Goal: Complete application form

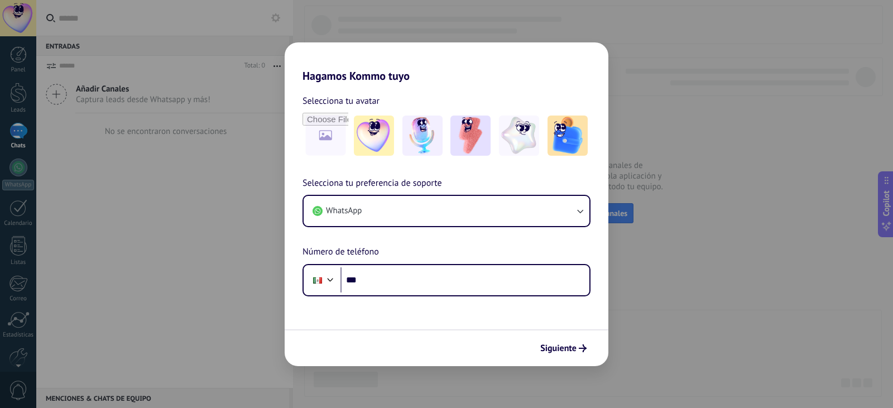
click at [158, 205] on div "Hagamos Kommo tuyo Selecciona tu avatar Selecciona tu preferencia de soporte Wh…" at bounding box center [446, 204] width 893 height 408
click at [334, 142] on input "file" at bounding box center [326, 136] width 44 height 44
click at [436, 138] on img at bounding box center [422, 136] width 40 height 40
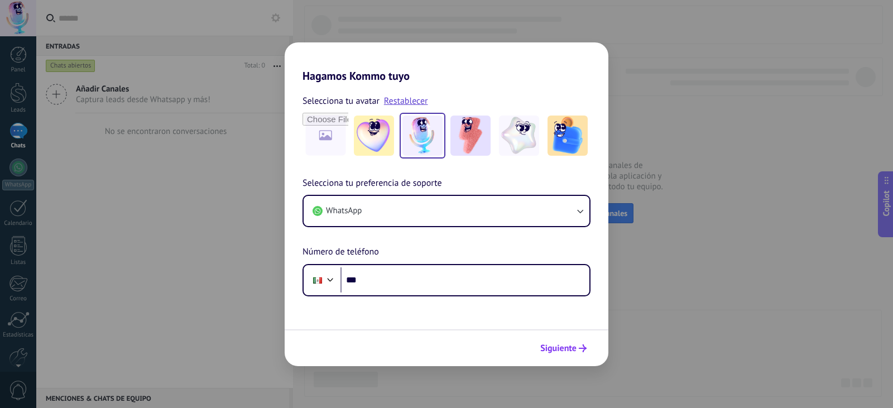
click at [569, 345] on span "Siguiente" at bounding box center [558, 348] width 36 height 8
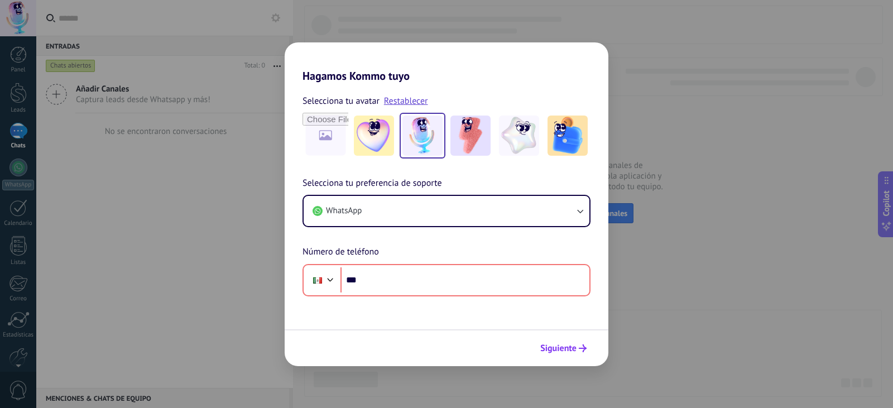
click at [569, 345] on span "Siguiente" at bounding box center [558, 348] width 36 height 8
click at [127, 131] on div "Hagamos Kommo tuyo Selecciona tu avatar Restablecer Selecciona tu preferencia d…" at bounding box center [446, 204] width 893 height 408
click at [21, 107] on div "Hagamos Kommo tuyo Selecciona tu avatar Restablecer Selecciona tu preferencia d…" at bounding box center [446, 204] width 893 height 408
drag, startPoint x: 353, startPoint y: 81, endPoint x: 407, endPoint y: 81, distance: 54.1
click at [407, 81] on h2 "Hagamos Kommo tuyo" at bounding box center [447, 62] width 324 height 40
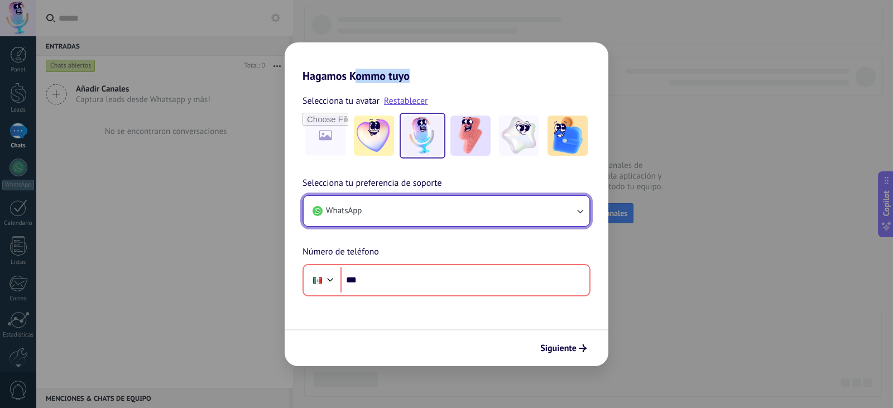
click at [440, 198] on button "WhatsApp" at bounding box center [447, 211] width 286 height 30
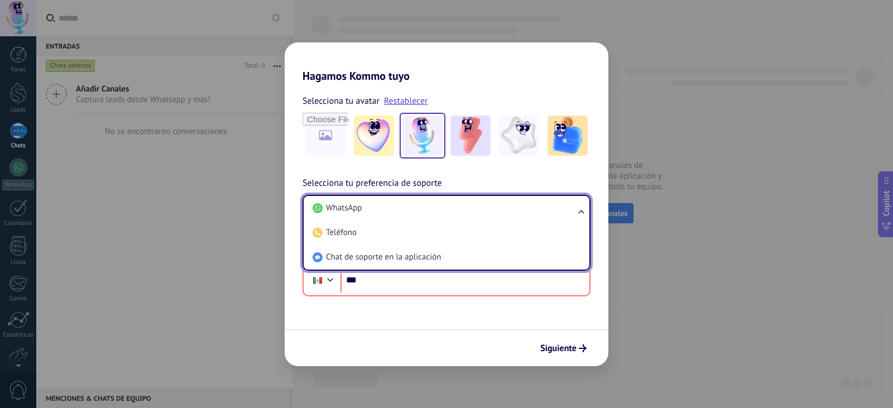
click at [786, 272] on div "Hagamos Kommo tuyo Selecciona tu avatar Restablecer Selecciona tu preferencia d…" at bounding box center [446, 204] width 893 height 408
